Goal: Information Seeking & Learning: Learn about a topic

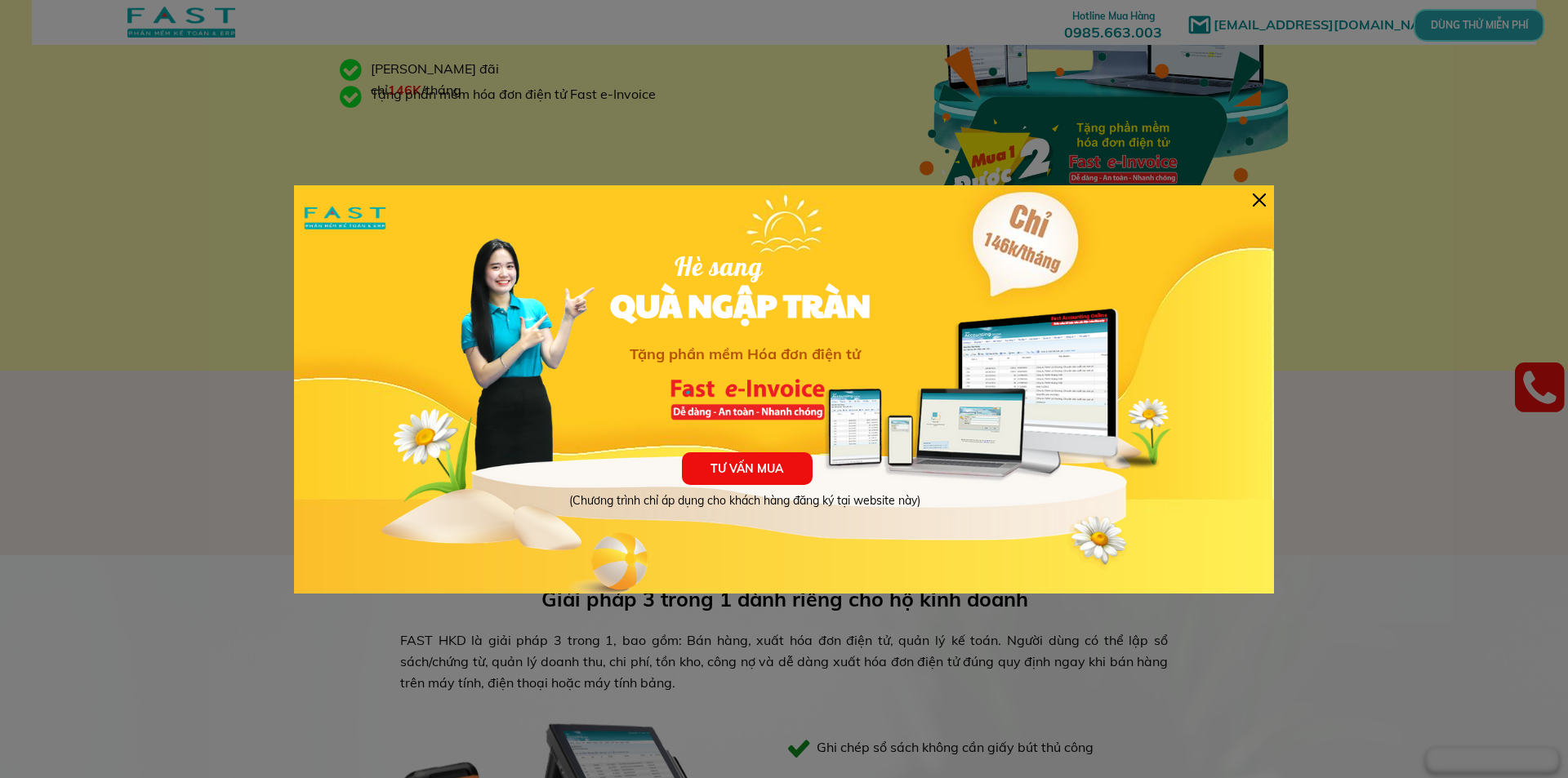
click at [1259, 190] on div "TƯ VẤN MUA (Chương trình chỉ áp dụng cho khách hàng đăng ký tại website này) Hè…" at bounding box center [784, 389] width 980 height 408
click at [1259, 195] on div at bounding box center [1259, 200] width 13 height 13
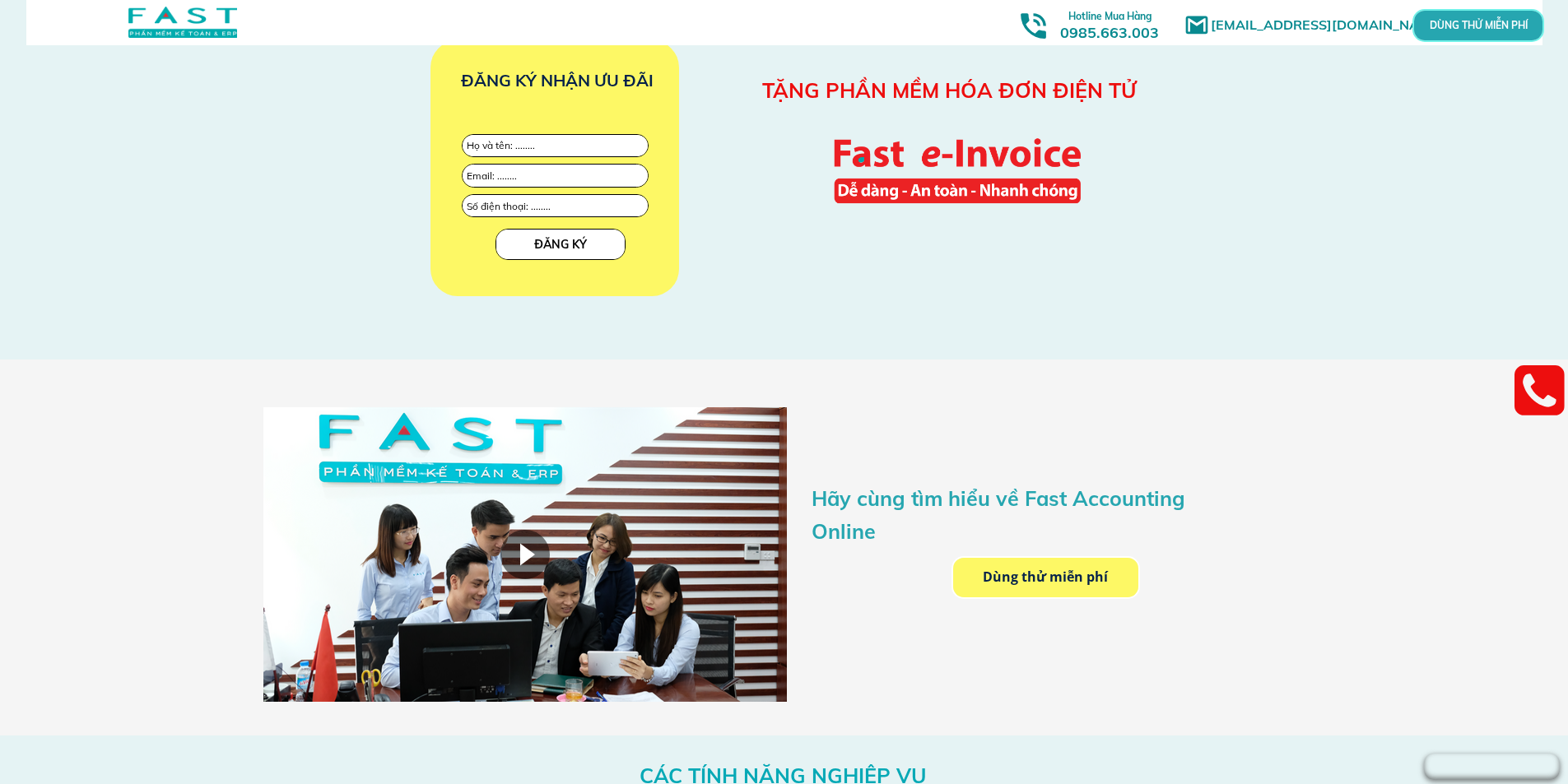
scroll to position [1974, 0]
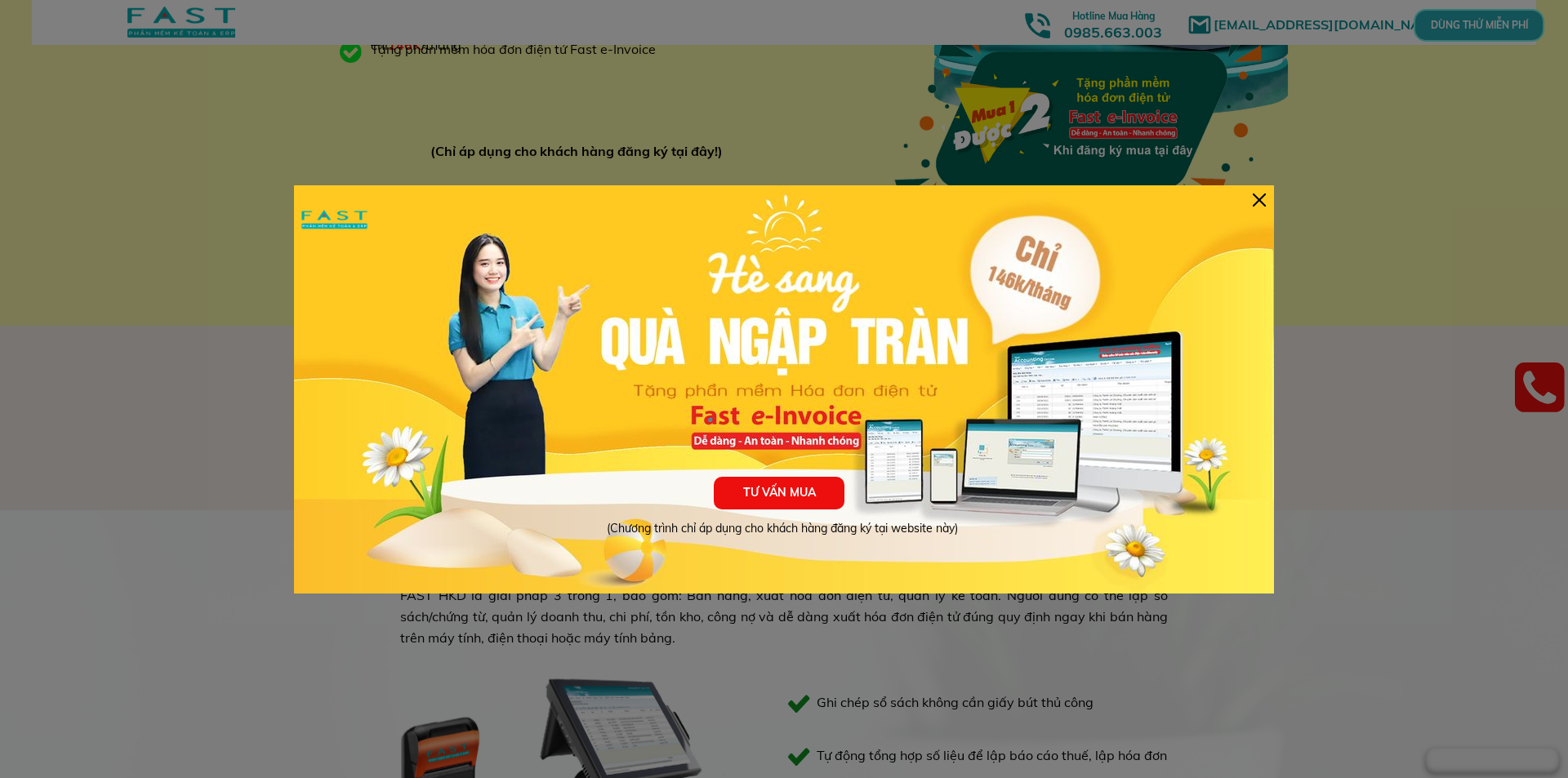
click at [1258, 198] on div at bounding box center [1259, 200] width 13 height 13
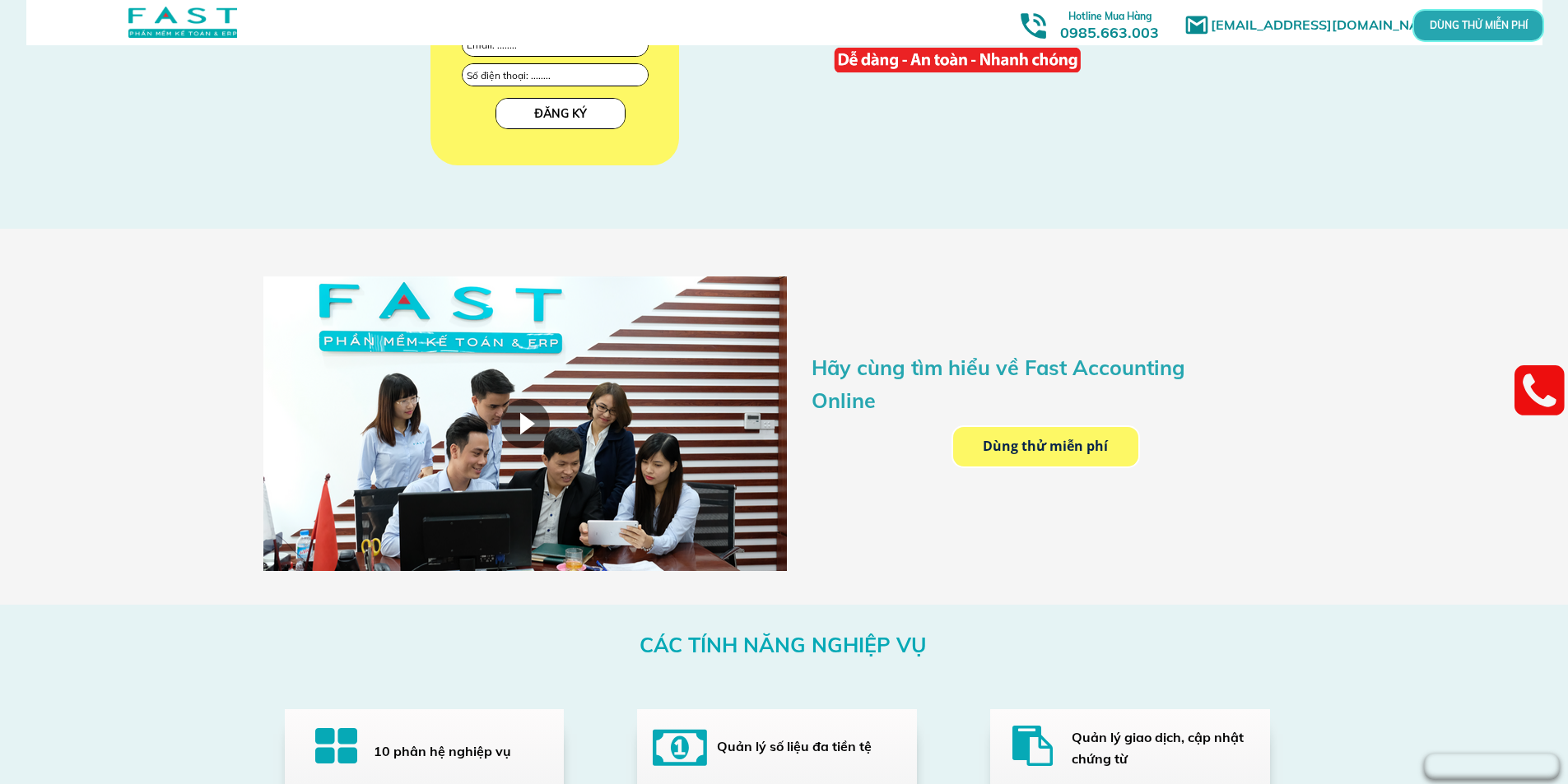
scroll to position [2122, 0]
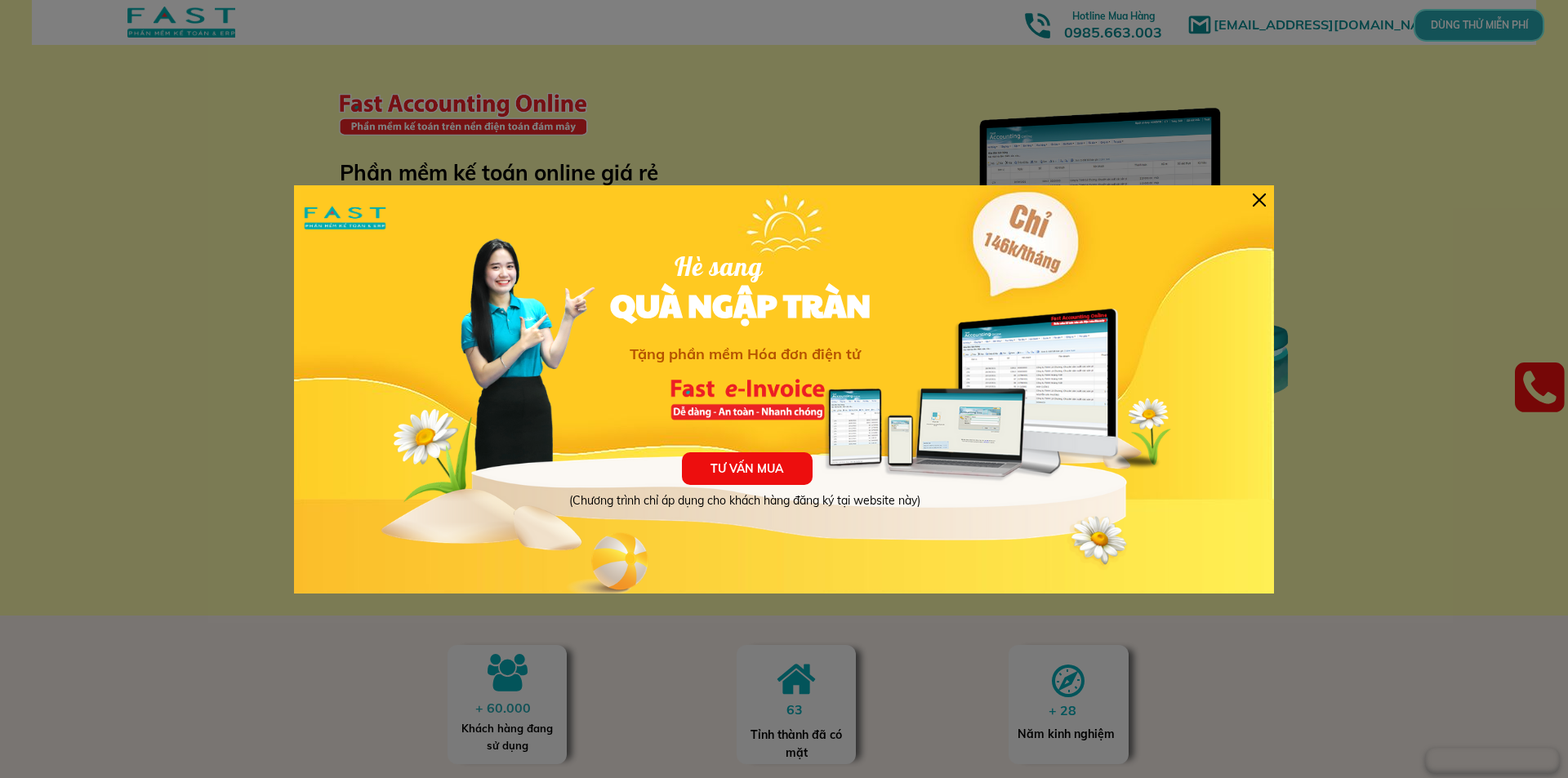
click at [1258, 204] on div at bounding box center [1259, 200] width 13 height 13
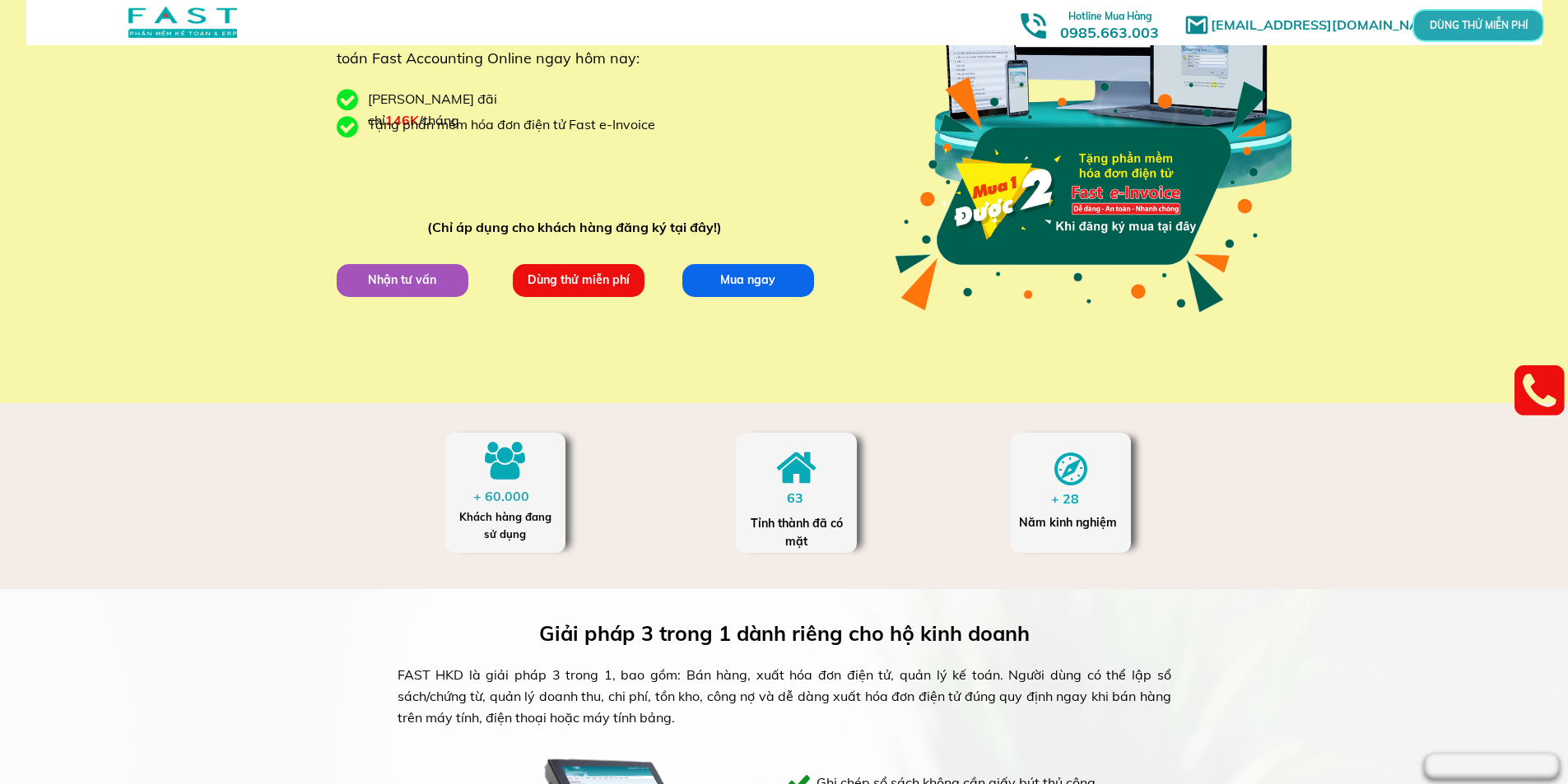
scroll to position [247, 0]
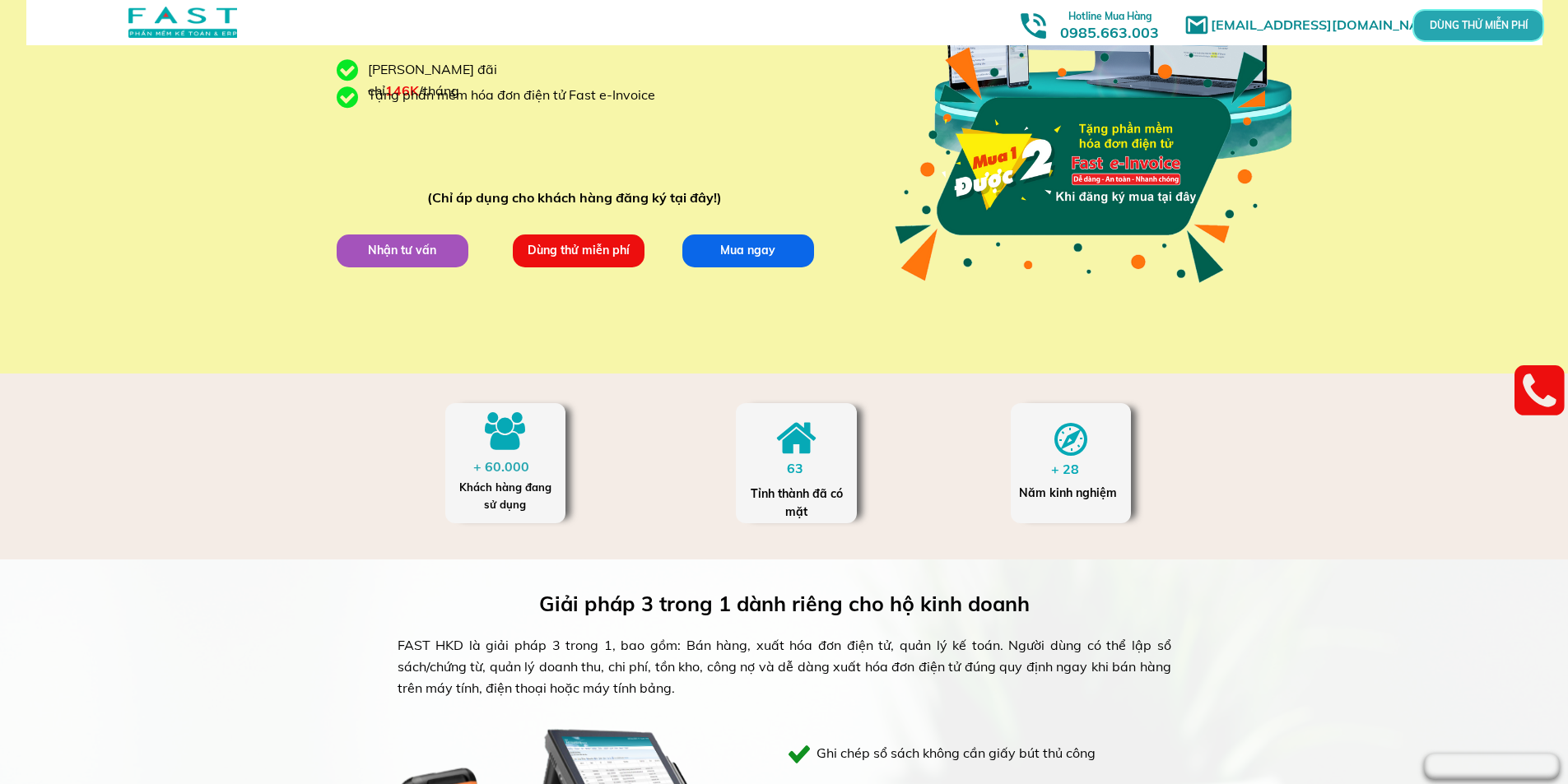
click at [740, 270] on div "marketingfasthn@gmail.com MUA 1 ĐƯỢC 2 khi đăng ký mua phần mềm kế toán Fast Ac…" at bounding box center [784, 63] width 790 height 621
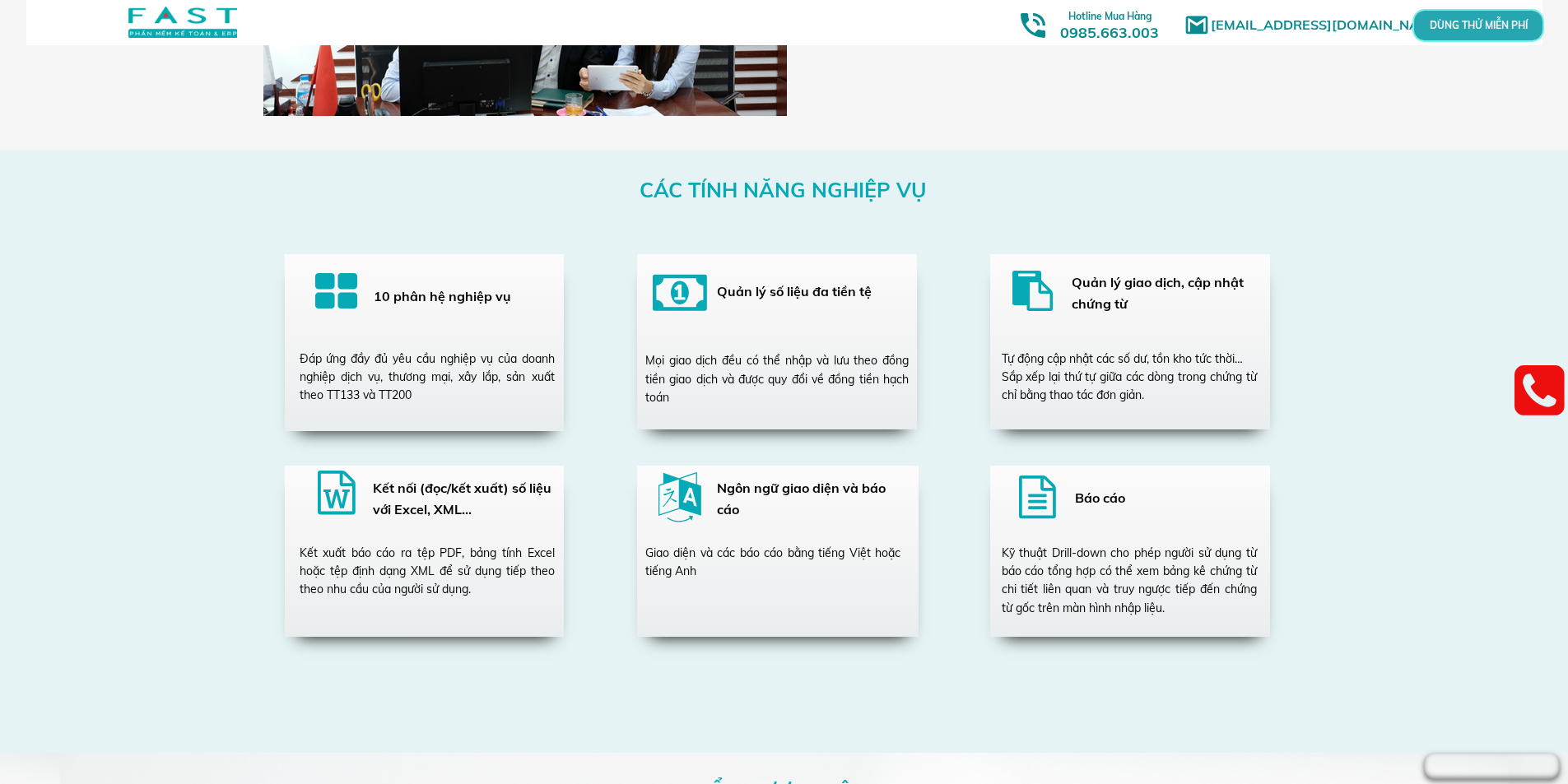
scroll to position [2797, 0]
click at [335, 286] on div at bounding box center [336, 294] width 43 height 48
click at [454, 300] on h3 "10 phân hệ nghiệp vụ" at bounding box center [458, 296] width 169 height 22
click at [435, 372] on div "Đáp ứng đầy đủ yêu cầu nghiệp vụ của doanh nghiệp dịch vụ, thương mại, xây lắp,…" at bounding box center [427, 376] width 255 height 55
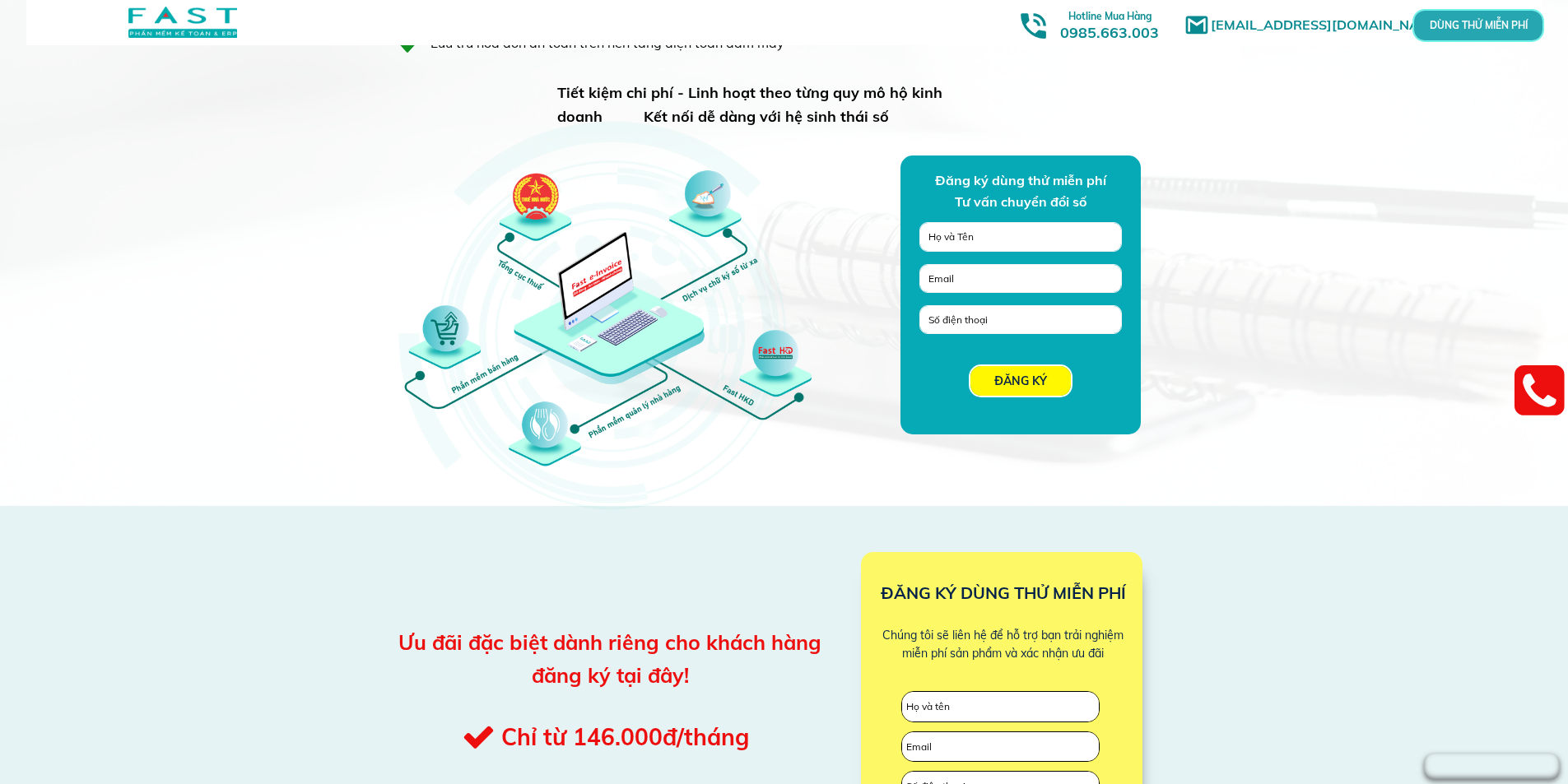
scroll to position [988, 0]
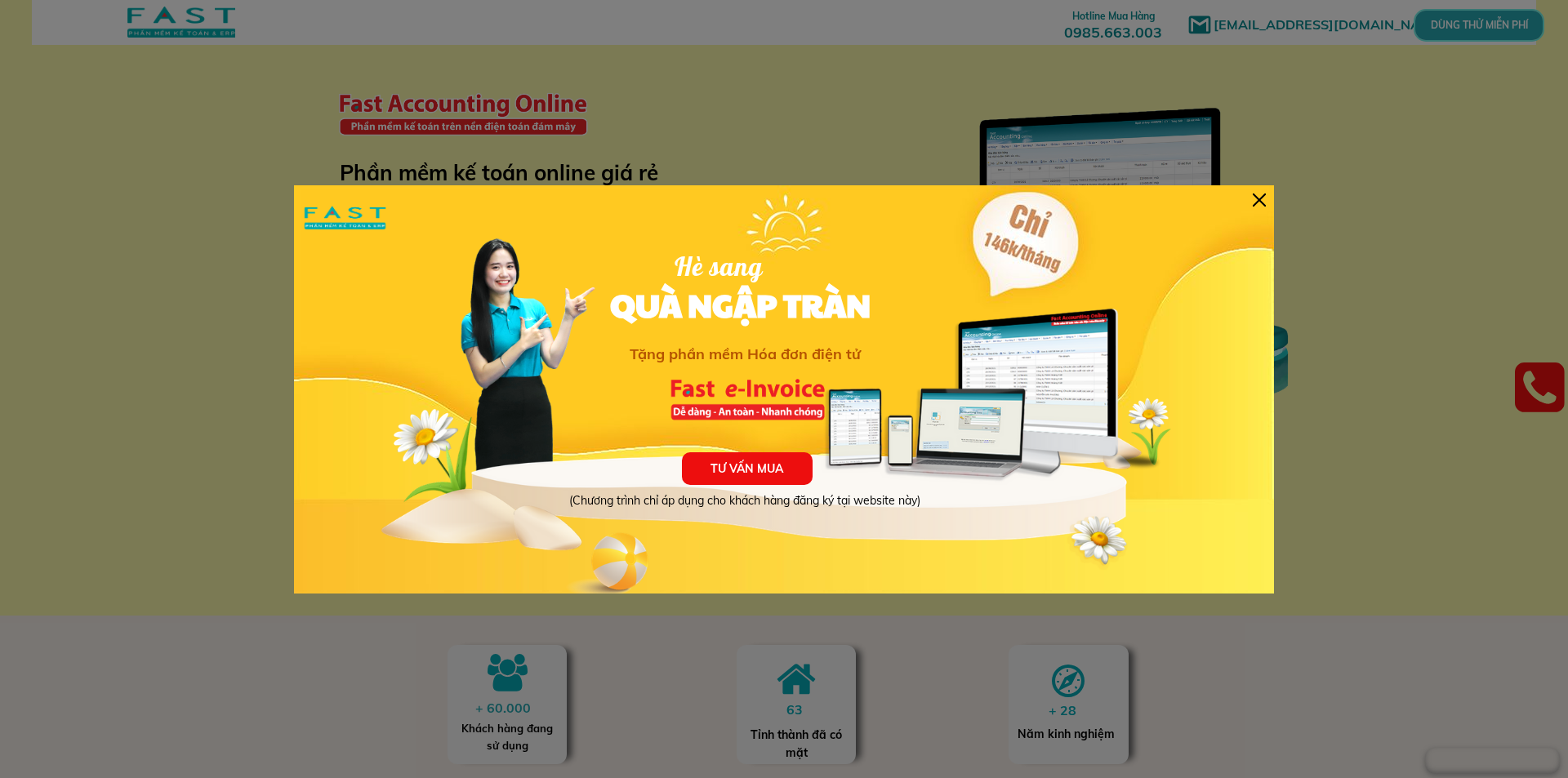
click at [1258, 197] on div at bounding box center [1259, 200] width 13 height 13
click at [1269, 190] on div "TƯ VẤN MUA (Chương trình chỉ áp dụng cho khách hàng đăng ký tại website này) Hè…" at bounding box center [784, 389] width 980 height 408
click at [1263, 194] on div at bounding box center [1259, 200] width 13 height 13
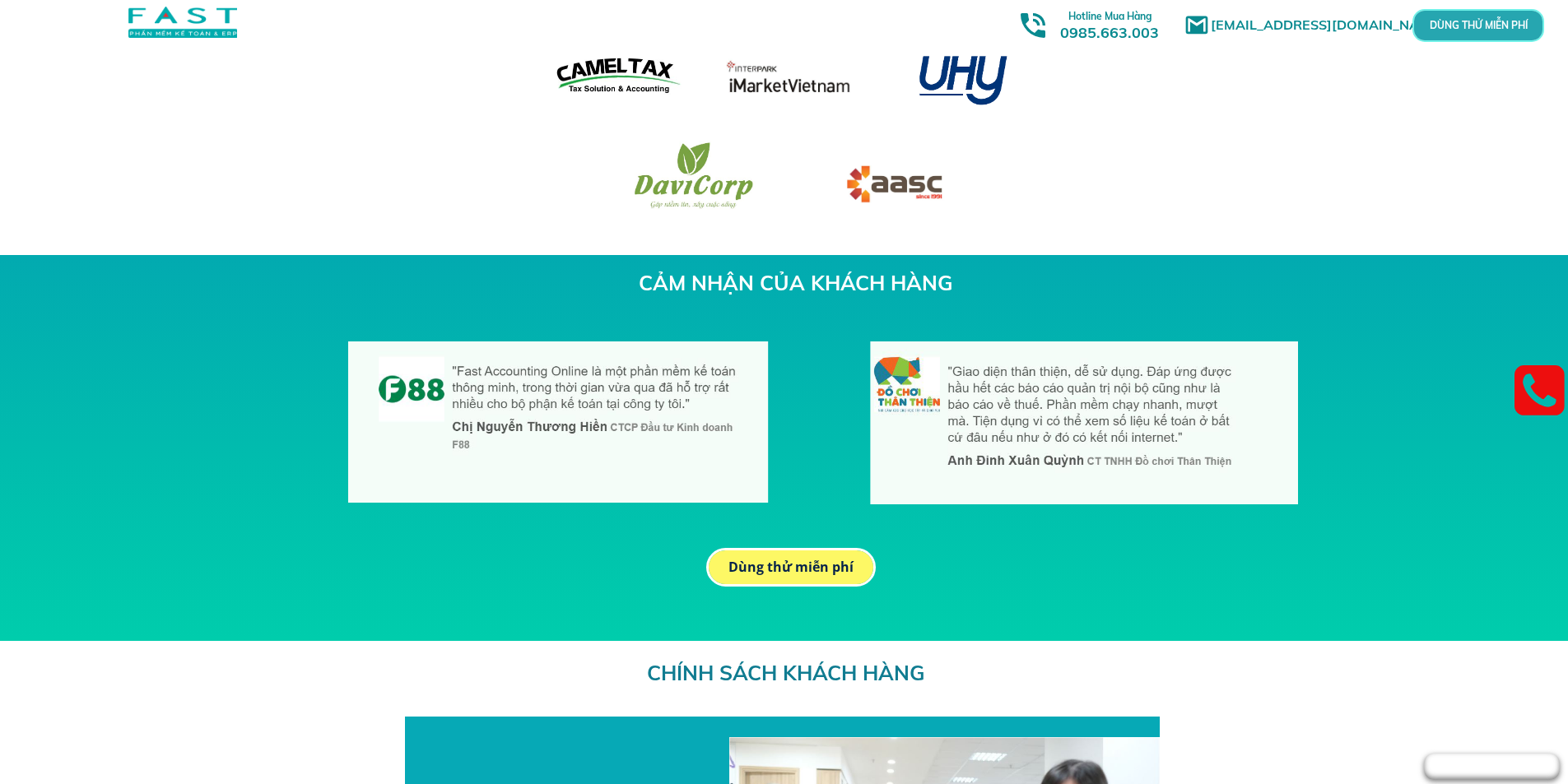
scroll to position [4425, 0]
